Goal: Navigation & Orientation: Find specific page/section

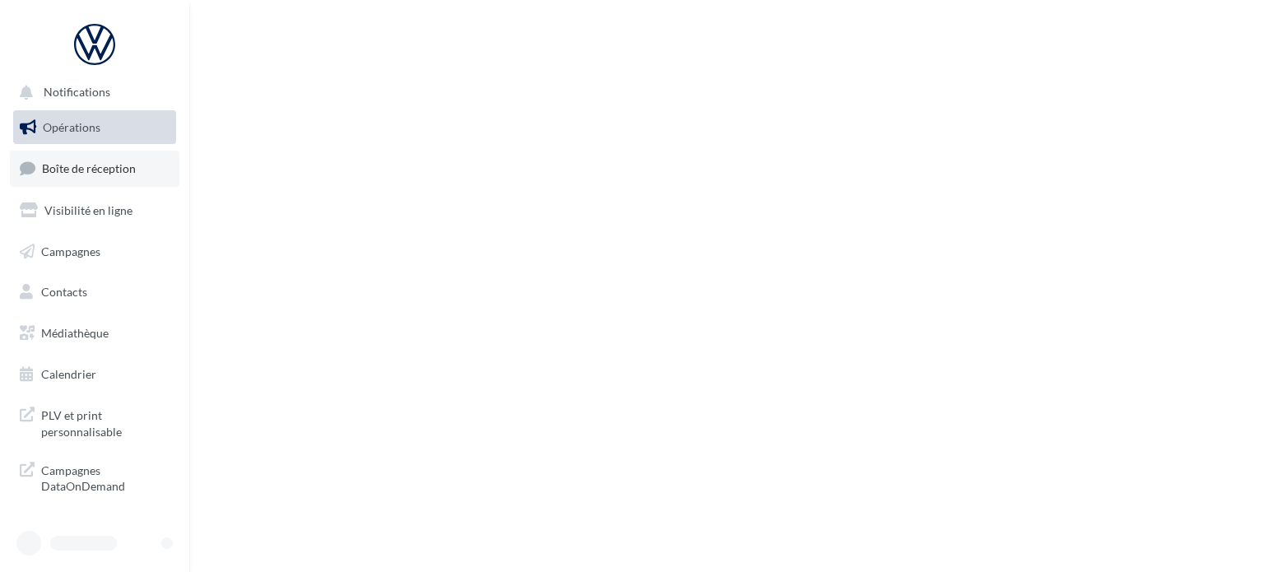
click at [79, 151] on link "Boîte de réception" at bounding box center [94, 168] width 169 height 35
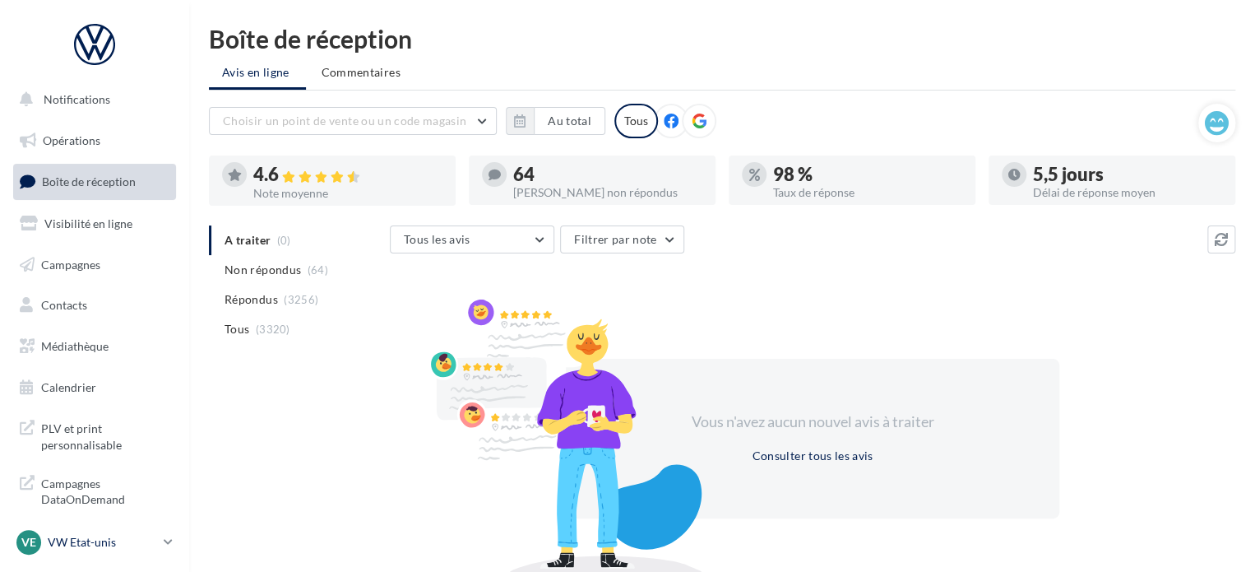
click at [101, 544] on p "VW Etat-unis" at bounding box center [102, 542] width 109 height 16
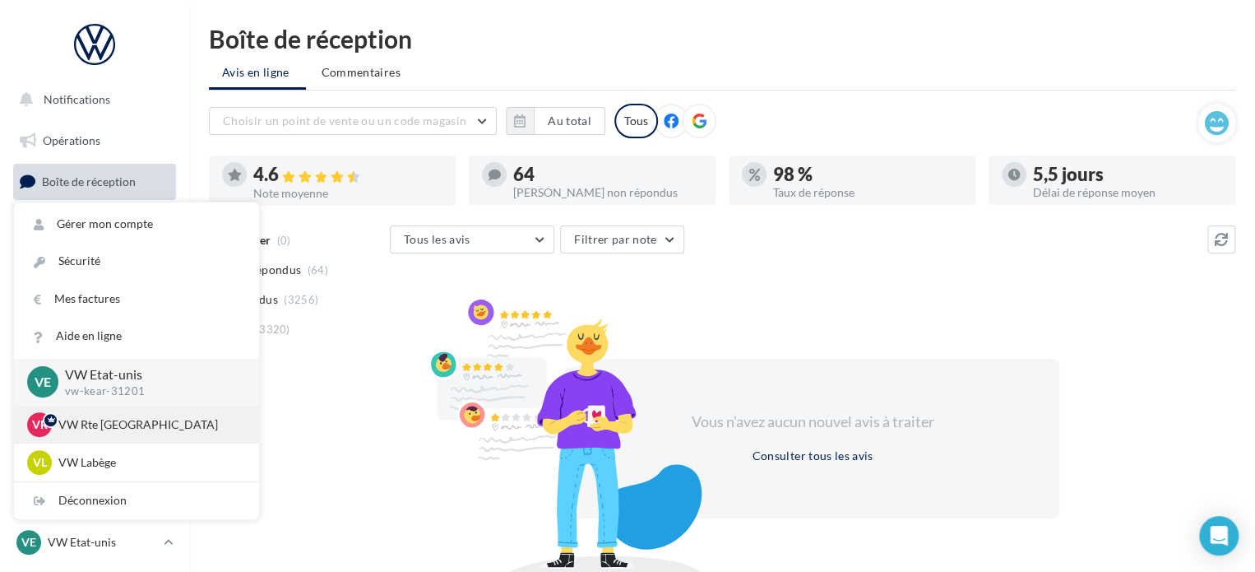
click at [129, 418] on p "VW Rte [GEOGRAPHIC_DATA]" at bounding box center [148, 424] width 181 height 16
